Goal: Transaction & Acquisition: Download file/media

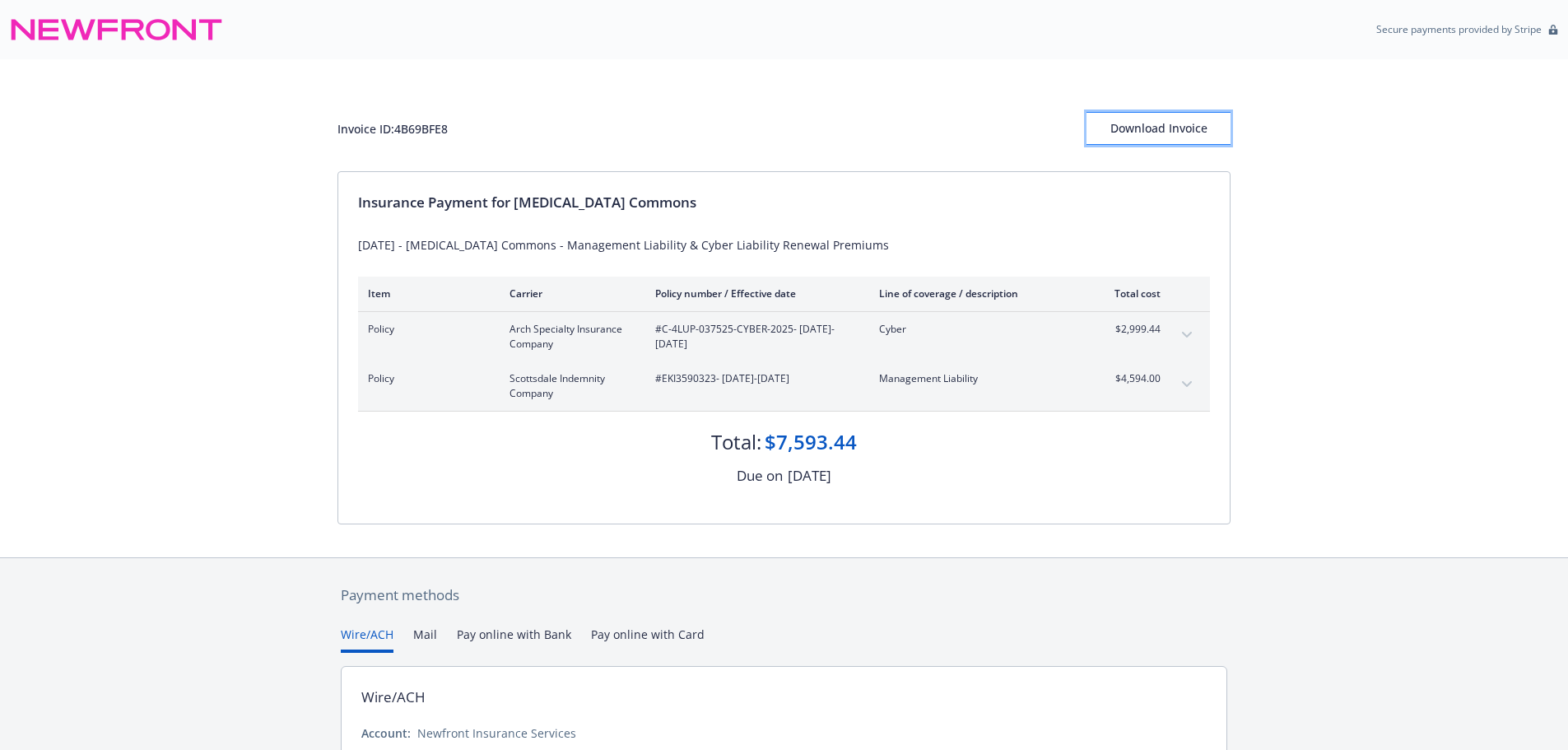
click at [1170, 123] on div "Download Invoice" at bounding box center [1159, 129] width 144 height 32
click at [80, 163] on div "Invoice ID: 4B69BFE8 Download Invoice Insurance Payment for Cancer Commons 09/1…" at bounding box center [784, 308] width 1568 height 498
